Goal: Task Accomplishment & Management: Complete application form

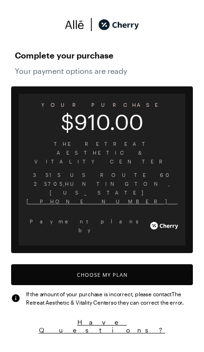
click at [141, 264] on button "Choose My Plan" at bounding box center [102, 274] width 182 height 21
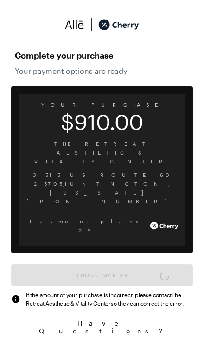
scroll to position [768, 0]
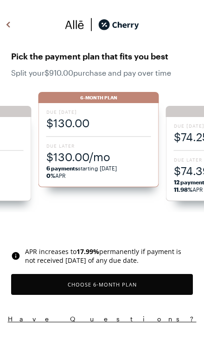
click at [122, 129] on span "$130.00" at bounding box center [98, 122] width 105 height 15
click at [130, 284] on button "Choose 6 -Month Plan" at bounding box center [102, 284] width 182 height 21
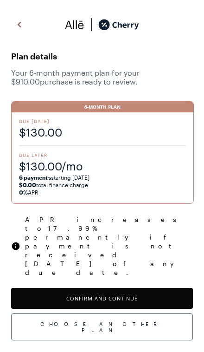
click at [143, 288] on button "Confirm and Continue" at bounding box center [102, 298] width 182 height 21
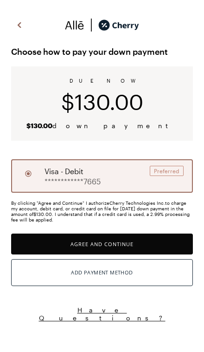
click at [151, 241] on button "Agree and Continue" at bounding box center [102, 244] width 182 height 21
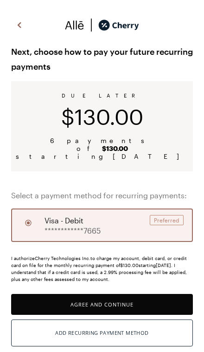
click at [129, 294] on button "Agree and Continue" at bounding box center [102, 304] width 182 height 21
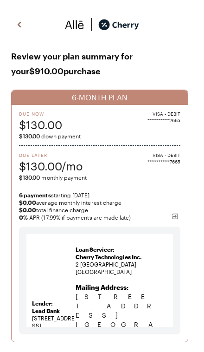
scroll to position [37, 0]
